Goal: Transaction & Acquisition: Obtain resource

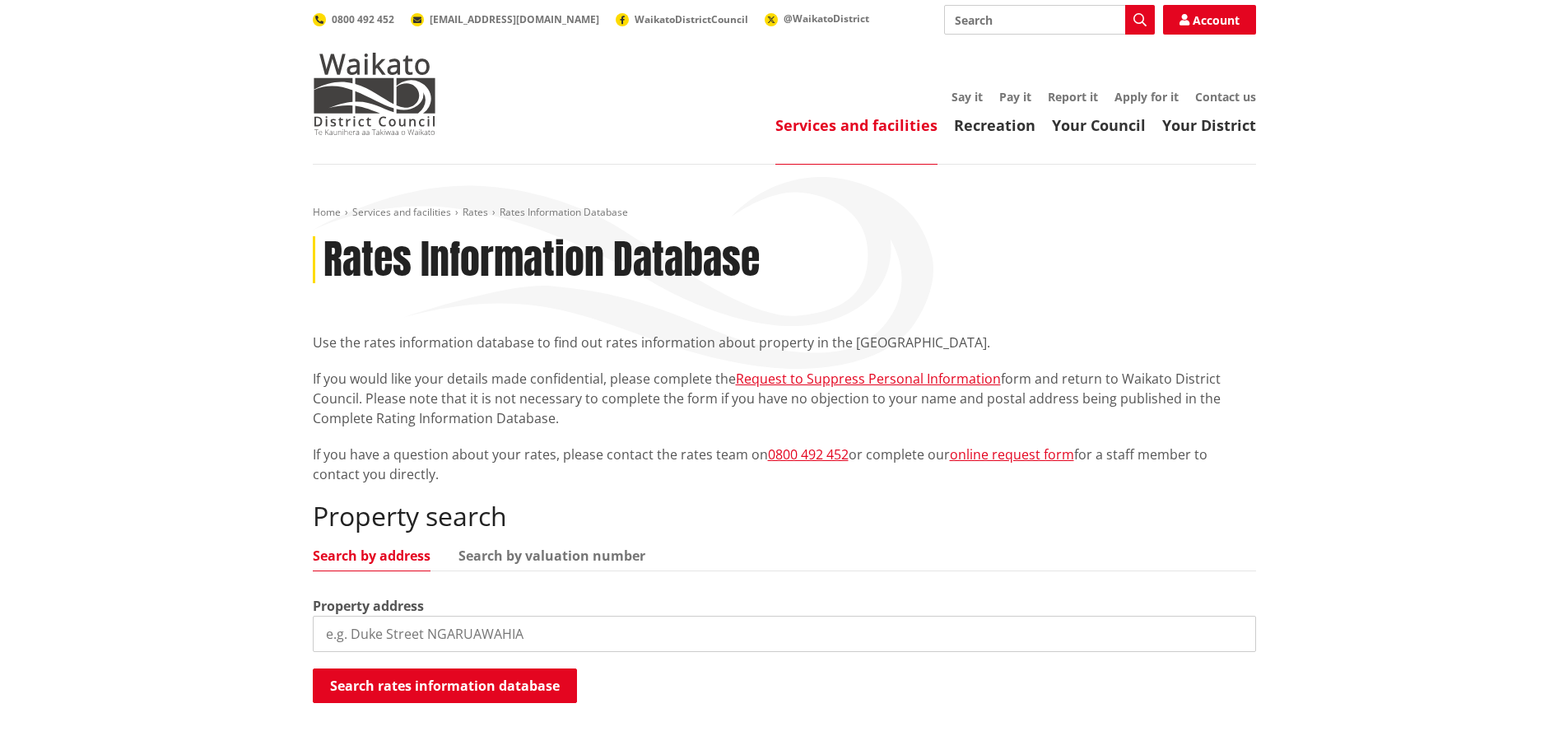
click at [360, 633] on input "search" at bounding box center [784, 633] width 943 height 36
click at [513, 687] on button "Search rates information database" at bounding box center [445, 685] width 264 height 34
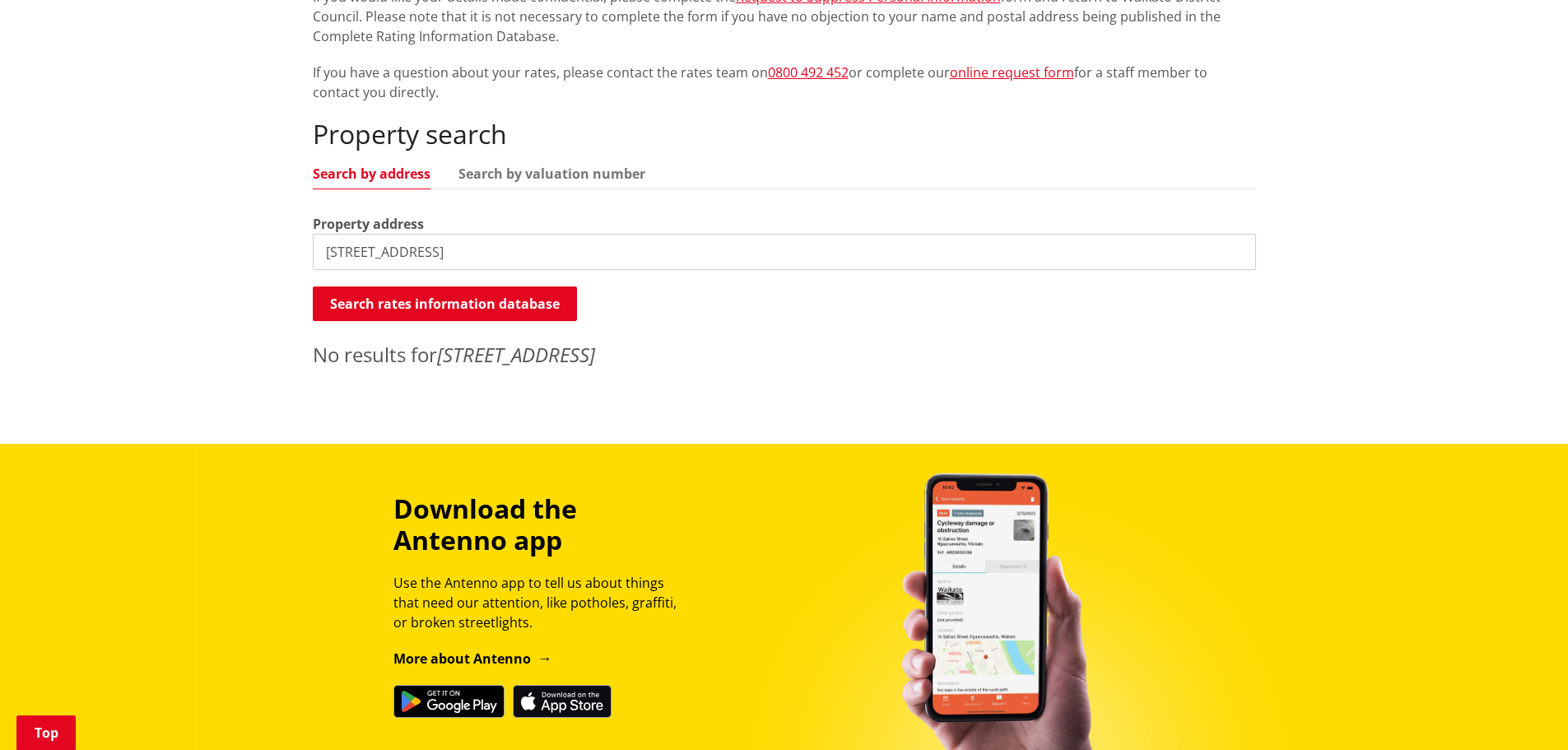
scroll to position [411, 0]
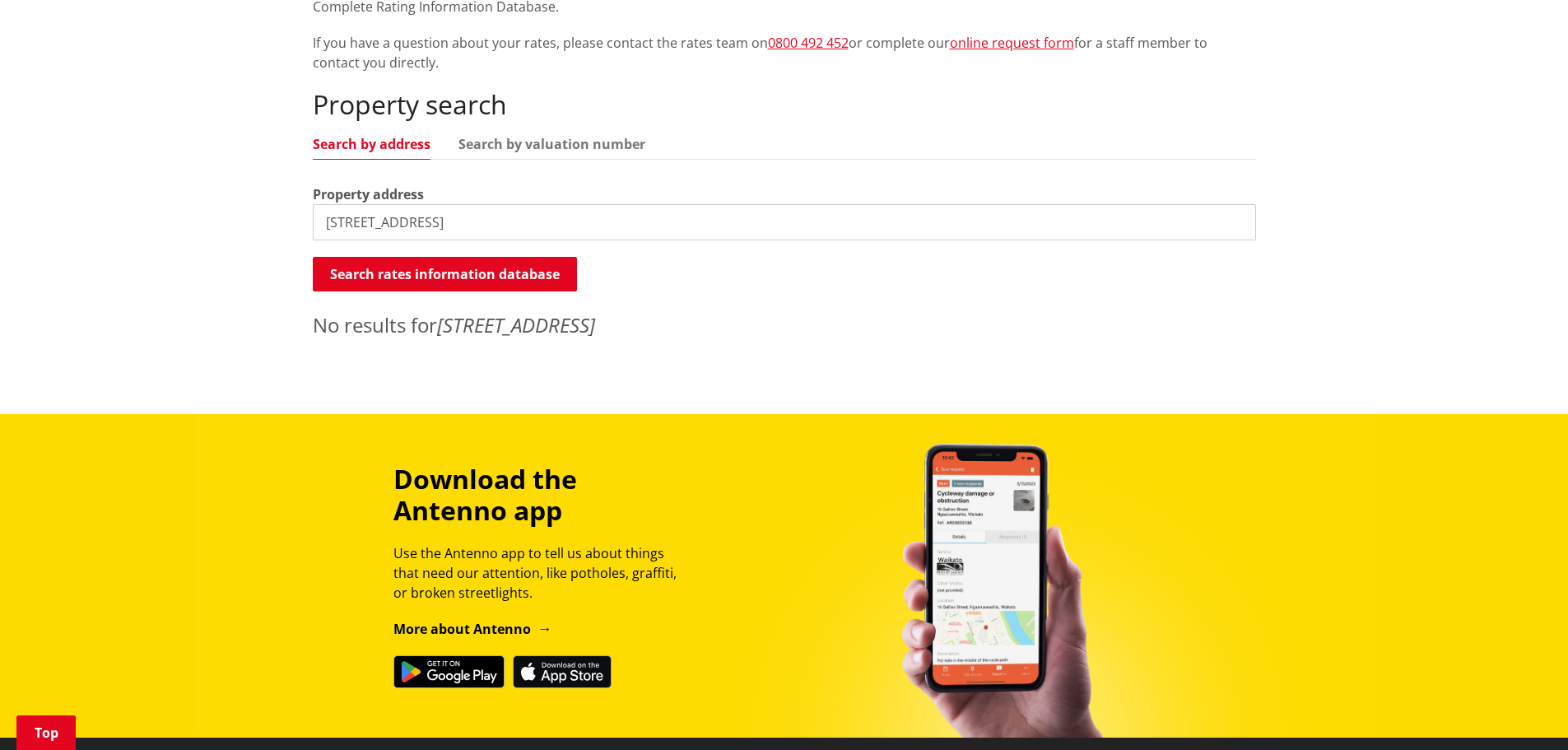
drag, startPoint x: 533, startPoint y: 228, endPoint x: 440, endPoint y: 232, distance: 93.1
click at [440, 232] on input "[STREET_ADDRESS]" at bounding box center [784, 222] width 943 height 36
drag, startPoint x: 431, startPoint y: 230, endPoint x: 408, endPoint y: 229, distance: 23.0
click at [408, 229] on input "[STREET_ADDRESS]" at bounding box center [784, 222] width 943 height 36
click at [581, 214] on input "4 Black Road, Whangamarino" at bounding box center [784, 222] width 943 height 36
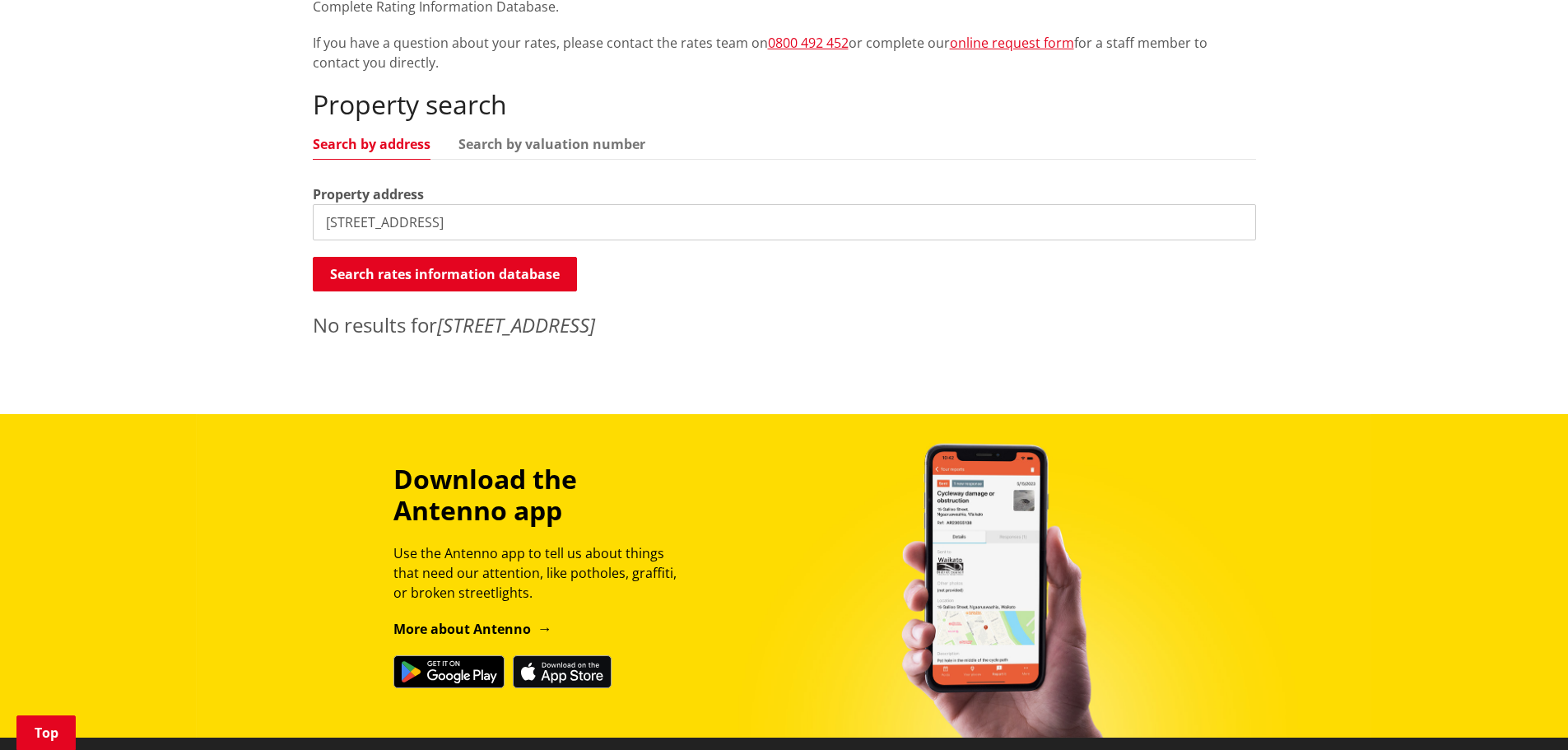
drag, startPoint x: 581, startPoint y: 214, endPoint x: 403, endPoint y: 233, distance: 179.0
click at [403, 233] on input "4 Black Road, Whangamarino" at bounding box center [784, 222] width 943 height 36
type input "4 Black Road"
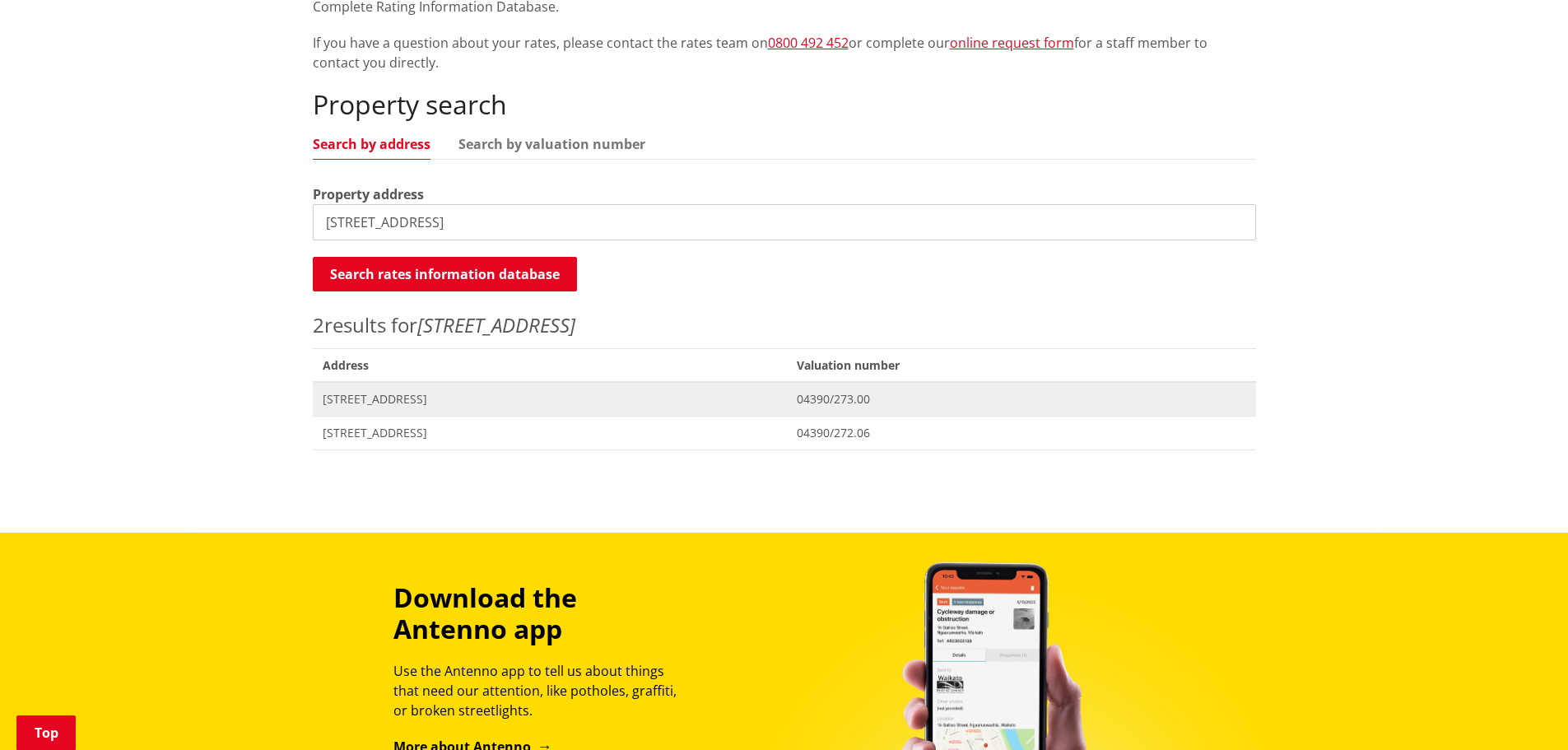
click at [397, 399] on span "[STREET_ADDRESS]" at bounding box center [550, 399] width 455 height 17
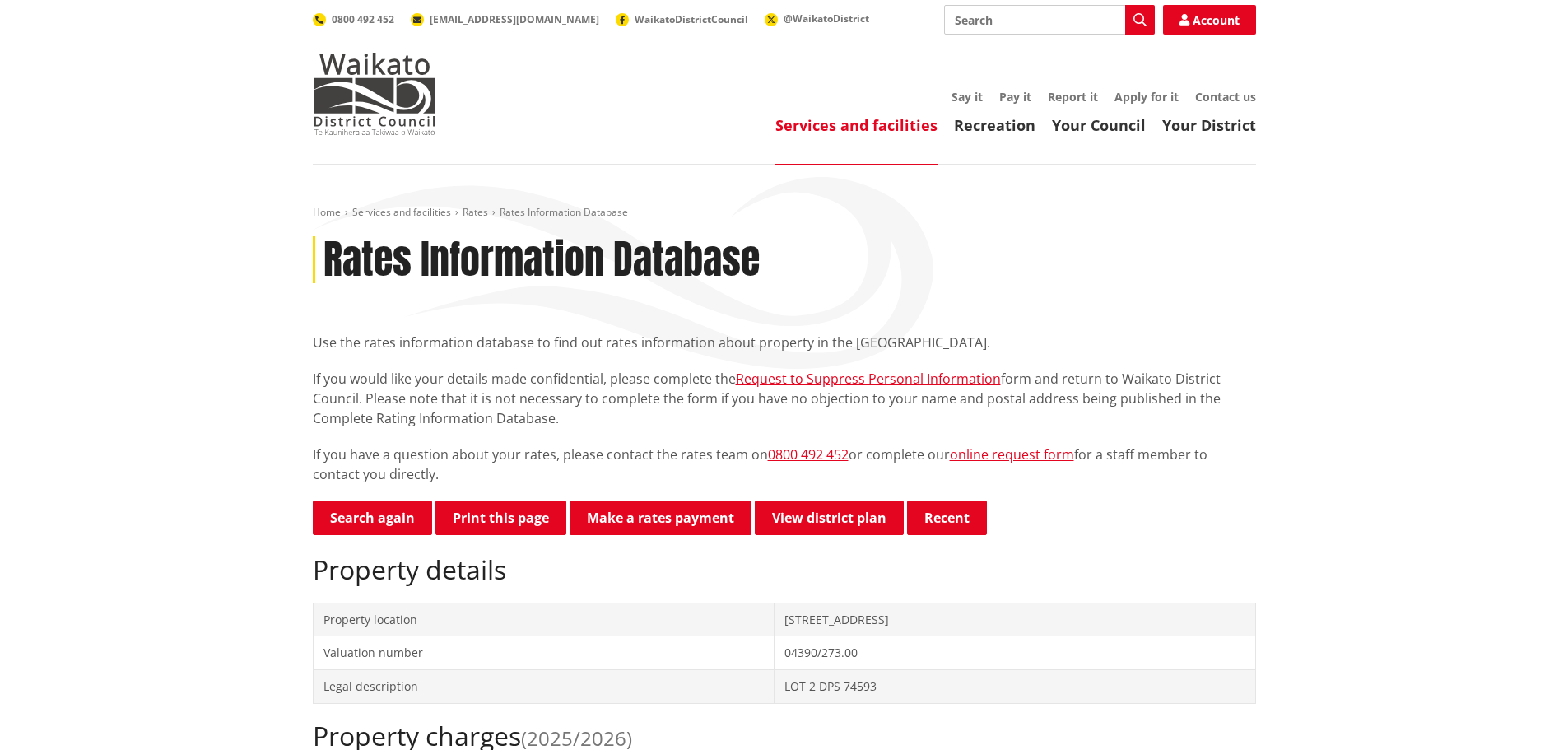
click at [989, 23] on input "Search" at bounding box center [1049, 19] width 211 height 29
type input "LIM report"
click at [1147, 18] on button "Search" at bounding box center [1139, 19] width 29 height 29
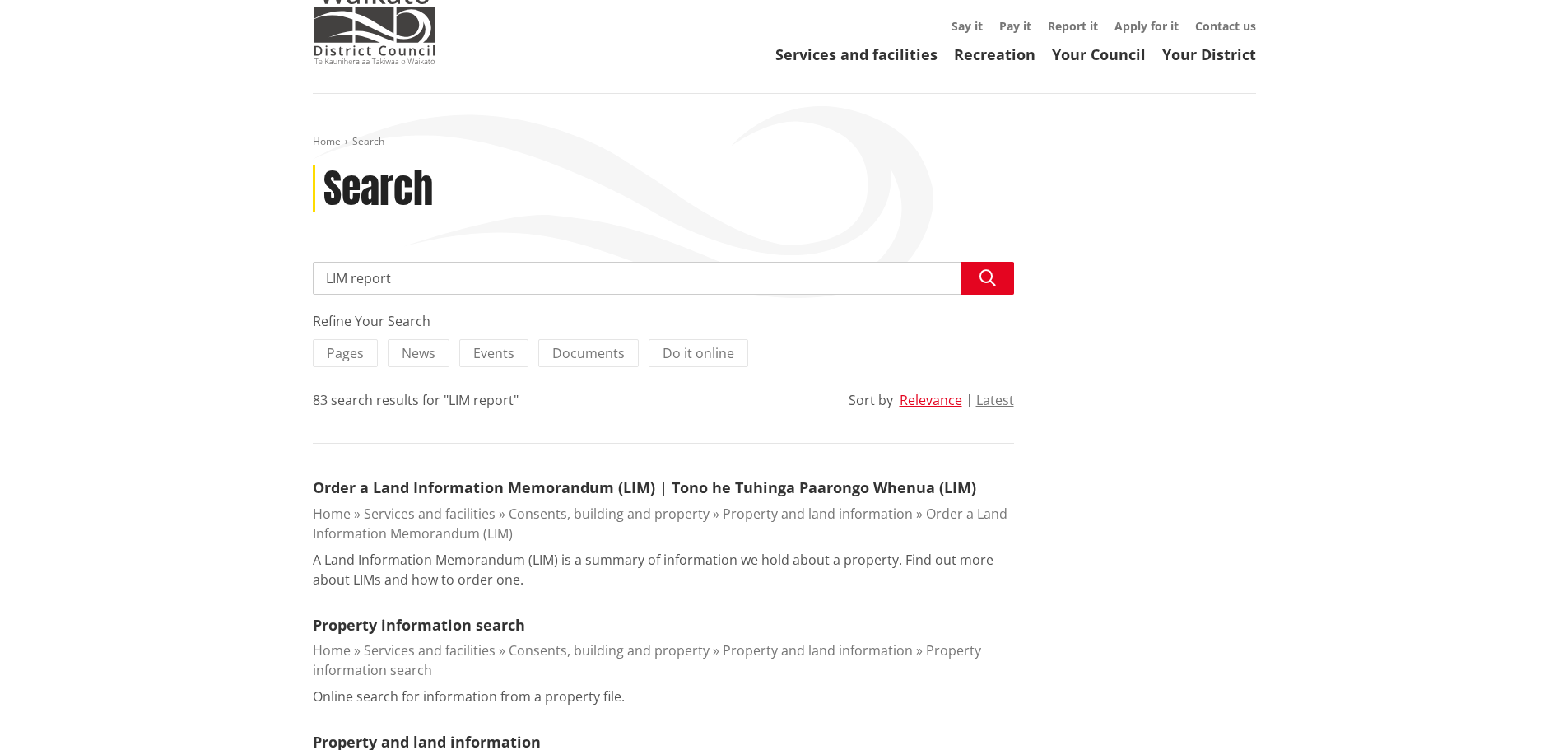
scroll to position [330, 0]
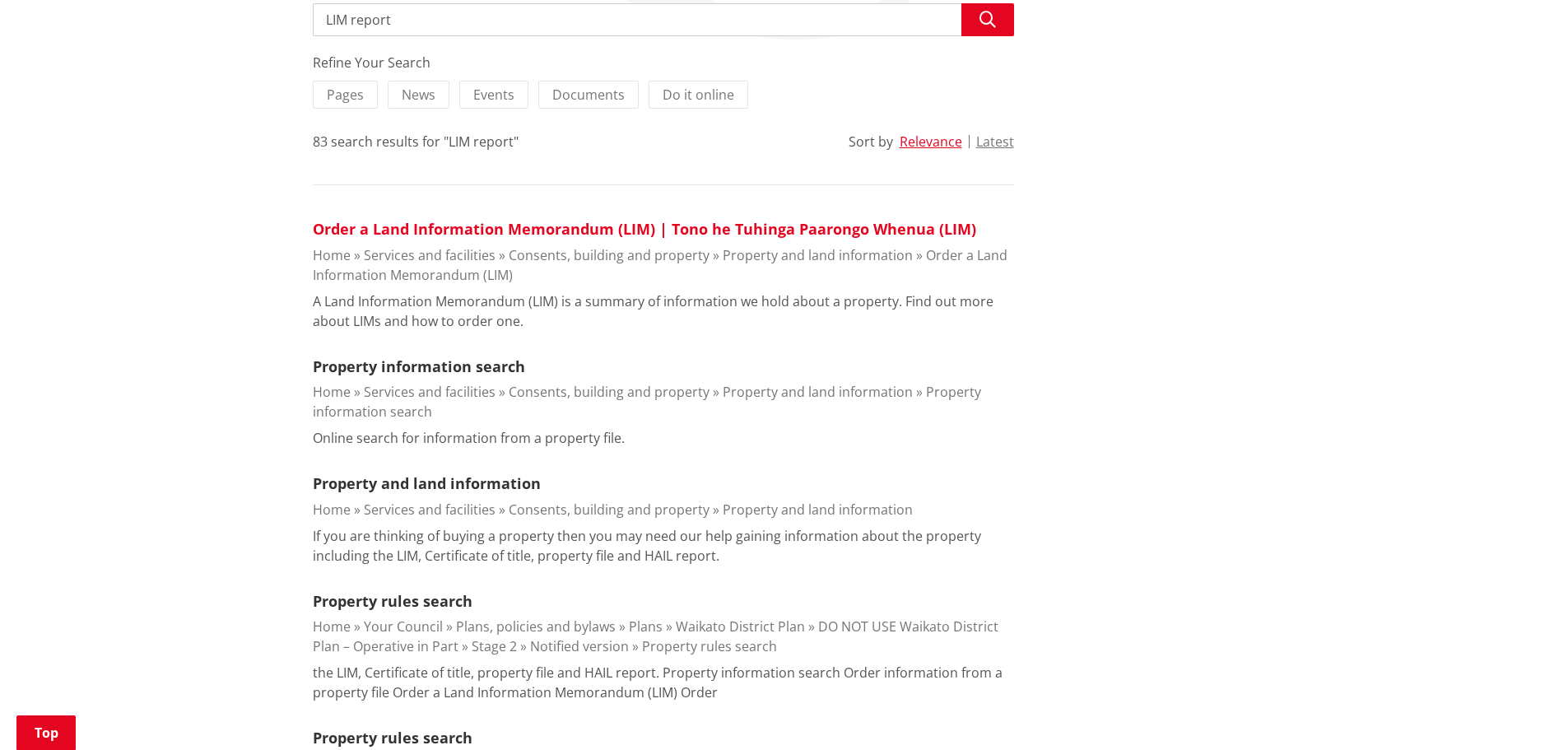
click at [526, 230] on link "Order a Land Information Memorandum (LIM) | Tono he Tuhinga Paarongo Whenua (LI…" at bounding box center [644, 228] width 663 height 19
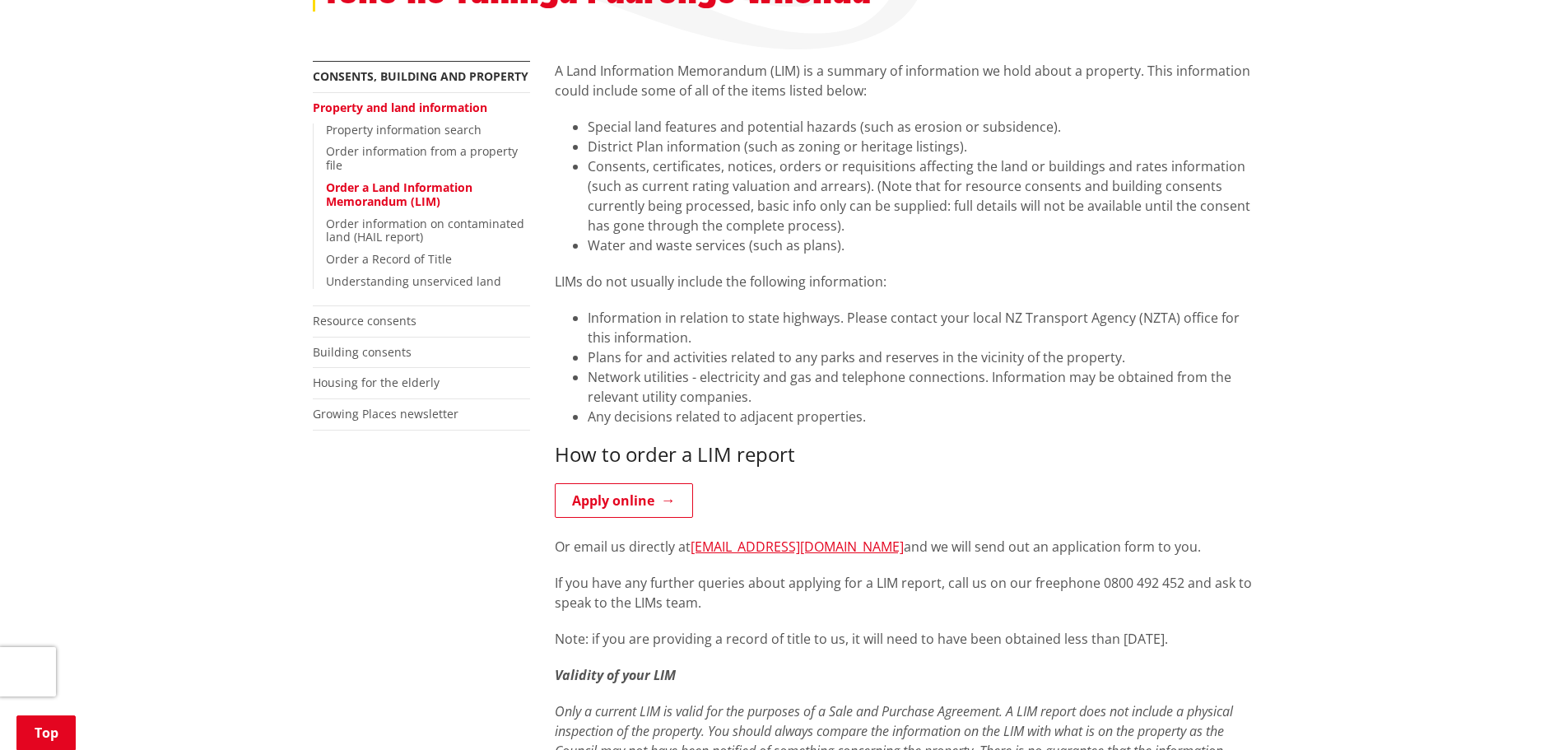
scroll to position [576, 0]
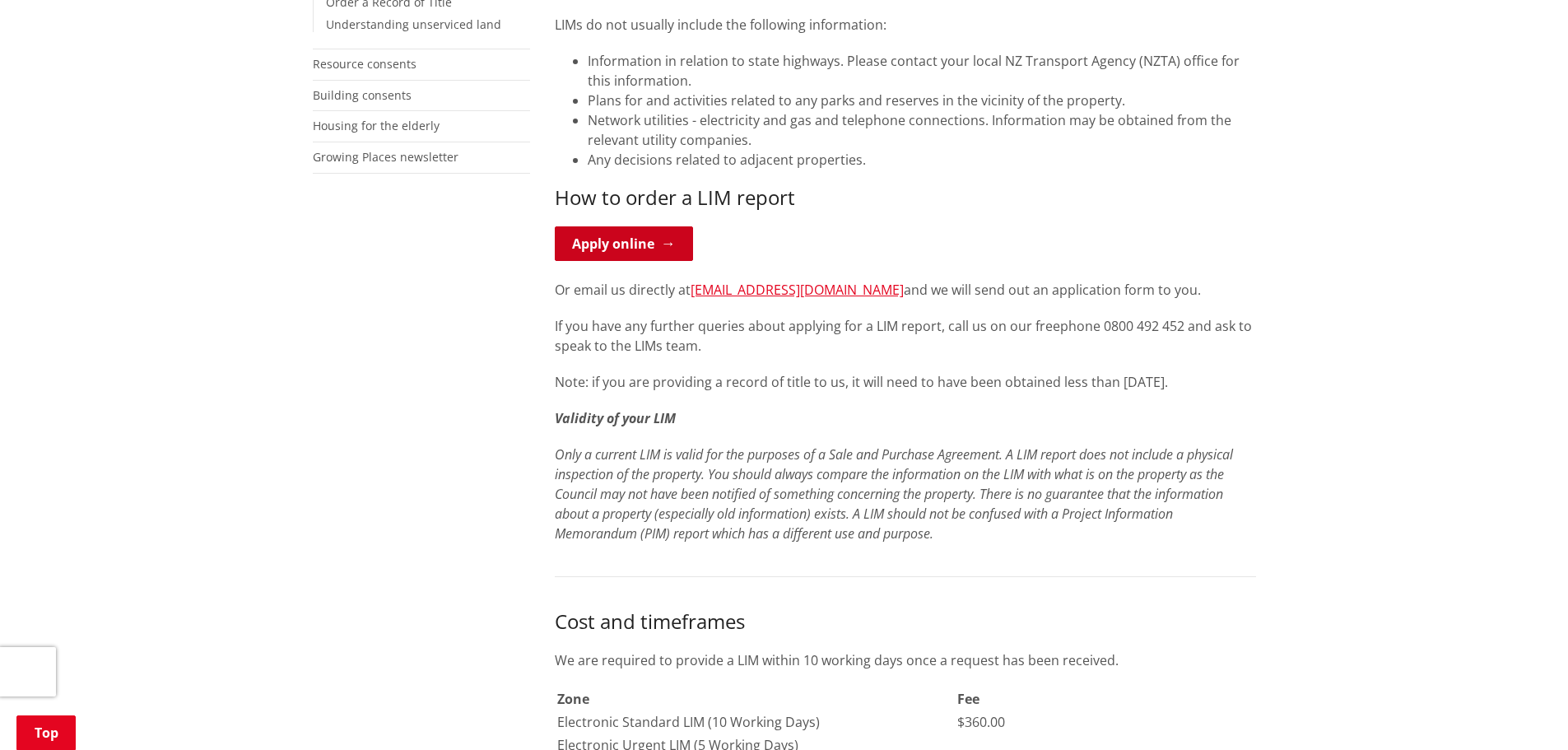
click at [585, 228] on link "Apply online" at bounding box center [624, 243] width 138 height 34
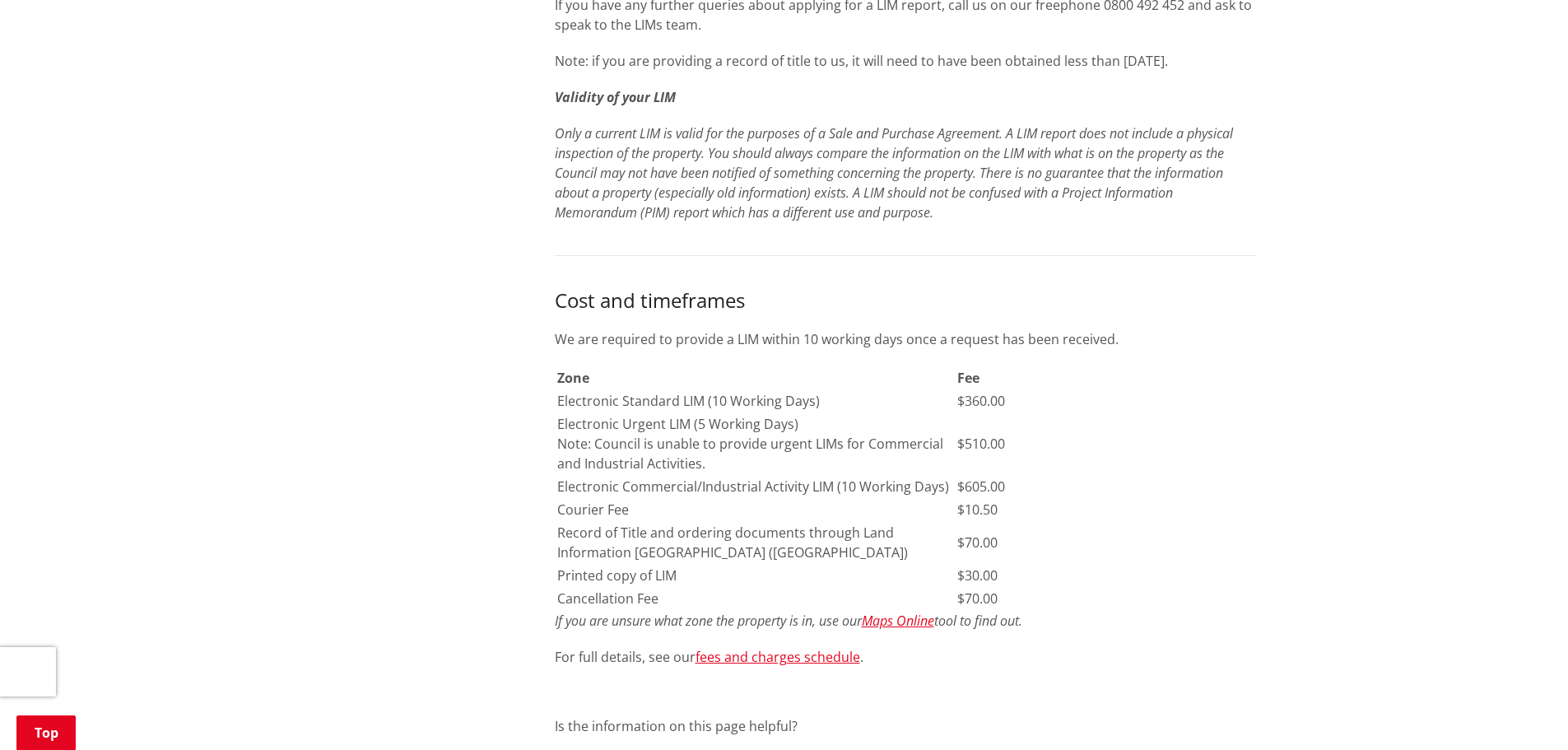
scroll to position [906, 0]
